Goal: Task Accomplishment & Management: Manage account settings

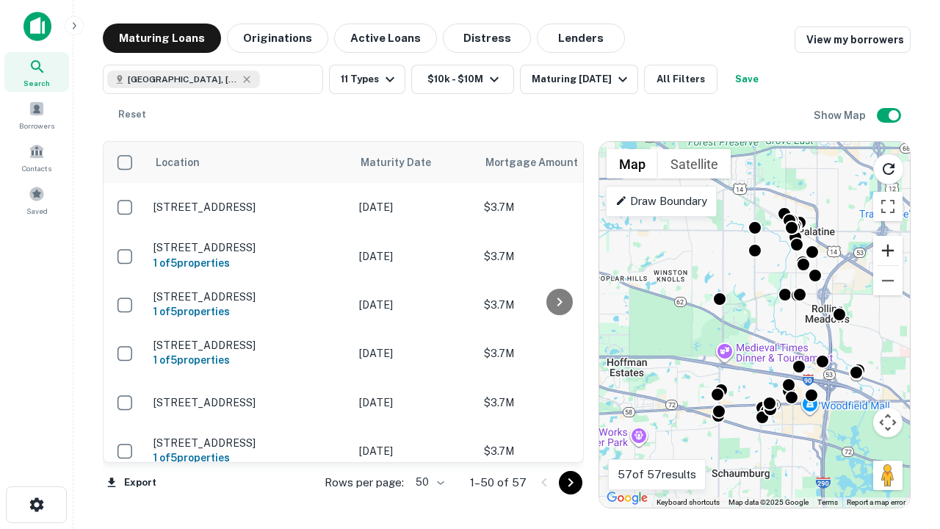
click at [888, 250] on button "Zoom in" at bounding box center [887, 250] width 29 height 29
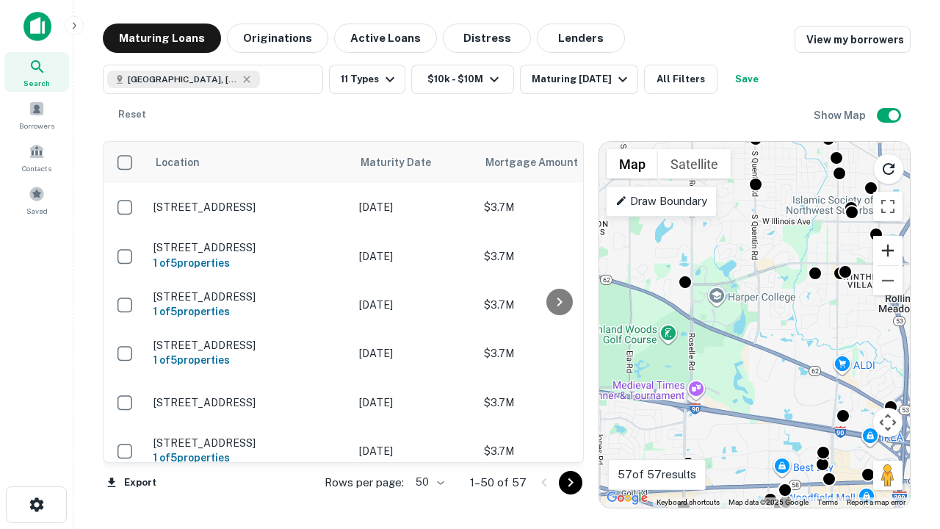
click at [888, 250] on button "Zoom in" at bounding box center [887, 250] width 29 height 29
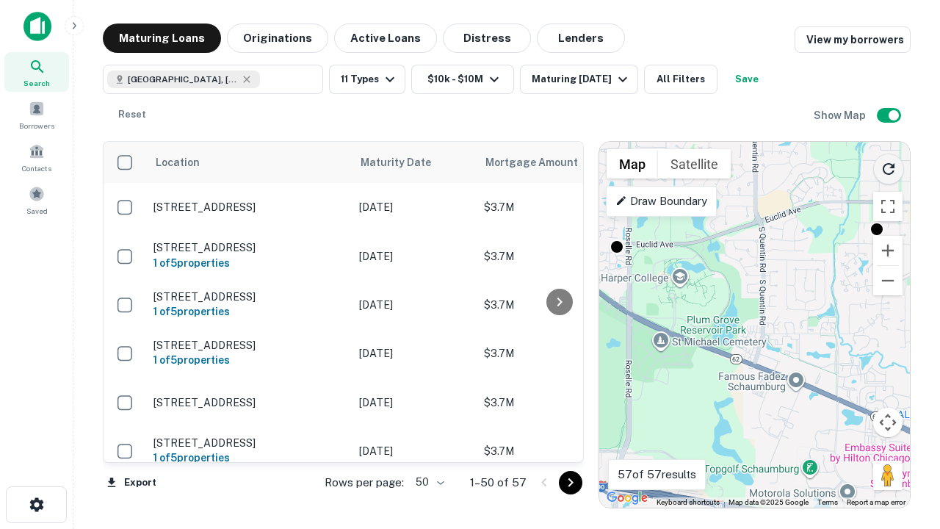
click at [889, 166] on icon "Reload search area" at bounding box center [889, 169] width 18 height 18
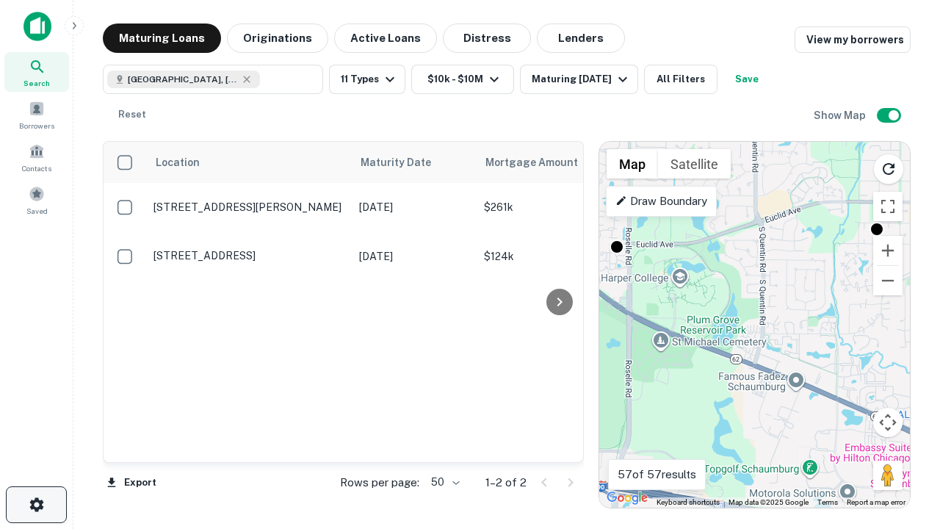
click at [36, 505] on icon "button" at bounding box center [37, 505] width 18 height 18
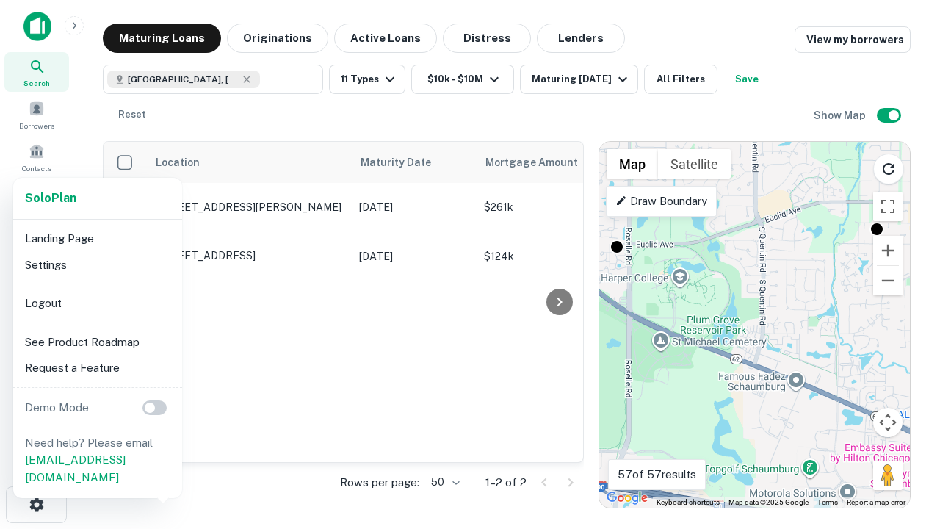
click at [97, 303] on li "Logout" at bounding box center [97, 303] width 157 height 26
